Goal: Task Accomplishment & Management: Use online tool/utility

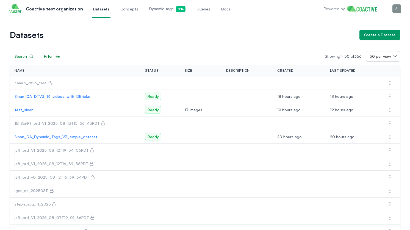
click at [26, 112] on p "test_sinan" at bounding box center [76, 110] width 122 height 6
click at [56, 135] on p "Sinan_QA_Dynamic_Tags_V3_simple_dataset" at bounding box center [76, 137] width 122 height 6
click at [390, 135] on icon "button" at bounding box center [390, 137] width 1 height 4
click at [362, 166] on button "Delete dataset" at bounding box center [363, 168] width 62 height 10
click at [32, 109] on p "test_sinan" at bounding box center [73, 110] width 116 height 6
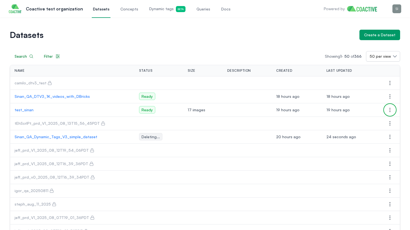
click at [389, 109] on icon "button" at bounding box center [390, 110] width 7 height 7
click at [354, 138] on span "Delete dataset" at bounding box center [349, 141] width 27 height 6
click at [388, 83] on icon "button" at bounding box center [390, 83] width 7 height 7
click at [374, 92] on button "Manage permissions" at bounding box center [363, 94] width 62 height 10
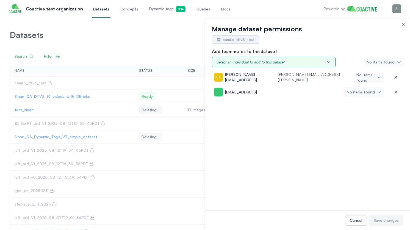
click at [289, 64] on button "Select an individual to add to this dataset" at bounding box center [274, 62] width 124 height 10
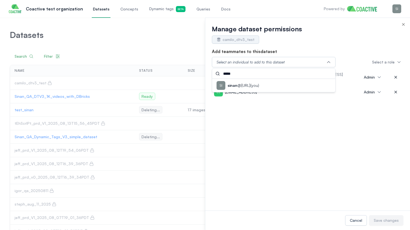
type input "*****"
click at [271, 83] on div "[PERSON_NAME] @[URL] (you)" at bounding box center [274, 85] width 114 height 9
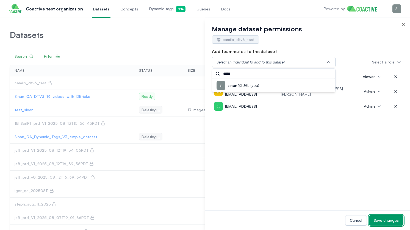
click at [385, 223] on div "Save changes" at bounding box center [386, 221] width 25 height 6
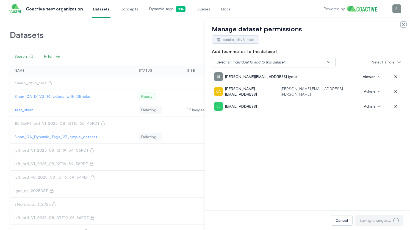
click at [403, 23] on icon "button" at bounding box center [404, 24] width 4 height 4
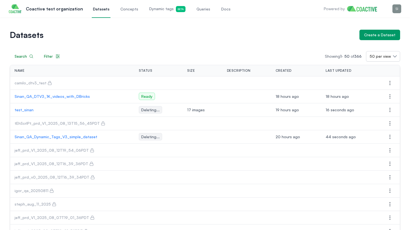
click at [34, 84] on p "camilo_dtv3_test" at bounding box center [31, 83] width 32 height 6
click at [387, 80] on icon "button" at bounding box center [390, 83] width 7 height 7
click at [371, 93] on span "Manage permissions" at bounding box center [354, 94] width 37 height 6
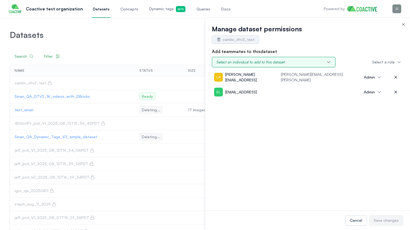
click at [270, 61] on div "Select an individual to add to this dataset" at bounding box center [251, 62] width 68 height 6
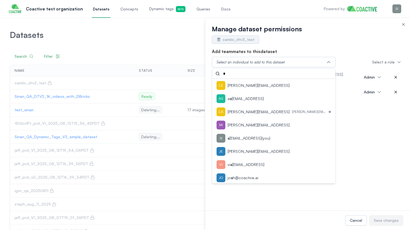
type input "*"
click at [260, 135] on div "s [EMAIL_ADDRESS] (you)" at bounding box center [274, 138] width 114 height 9
click at [368, 138] on div "[PERSON_NAME][EMAIL_ADDRESS] (you) Viewer [PERSON_NAME][EMAIL_ADDRESS] [PERSON_…" at bounding box center [308, 140] width 192 height 141
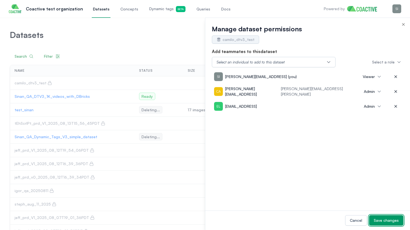
click at [391, 222] on div "Save changes" at bounding box center [386, 221] width 25 height 6
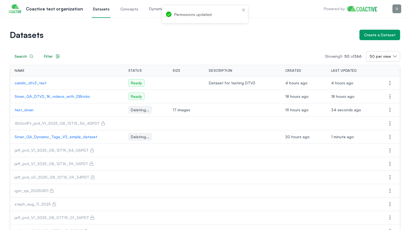
click at [39, 83] on p "camilo_dtv3_test" at bounding box center [67, 83] width 105 height 6
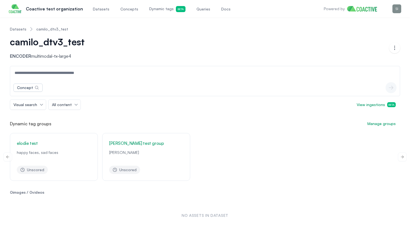
click at [128, 145] on link "[PERSON_NAME] test group" at bounding box center [136, 144] width 55 height 6
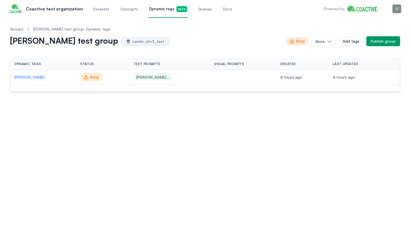
click at [151, 12] on link "Dynamic tags Beta" at bounding box center [168, 9] width 40 height 18
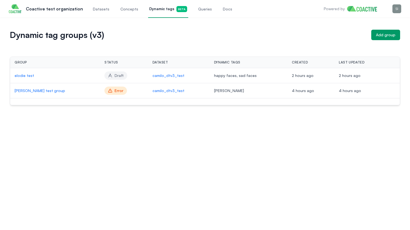
click at [165, 40] on div "Group Status Dataset Dynamic tags Created Last updated Actions elodie test Draf…" at bounding box center [205, 72] width 391 height 65
click at [386, 31] on button "Add group" at bounding box center [386, 35] width 29 height 10
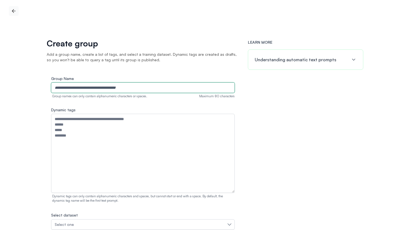
click at [146, 84] on input "Group Name" at bounding box center [143, 88] width 184 height 10
type input "**********"
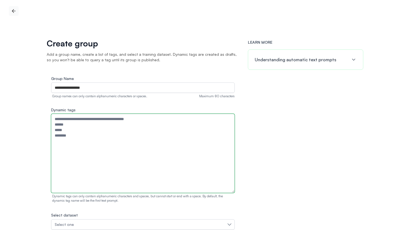
click at [108, 142] on textarea "Dynamic tags" at bounding box center [143, 153] width 184 height 79
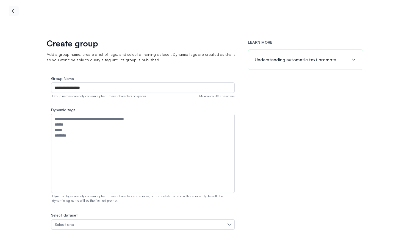
click at [12, 8] on icon "button" at bounding box center [14, 11] width 6 height 6
